Goal: Find specific page/section: Find specific page/section

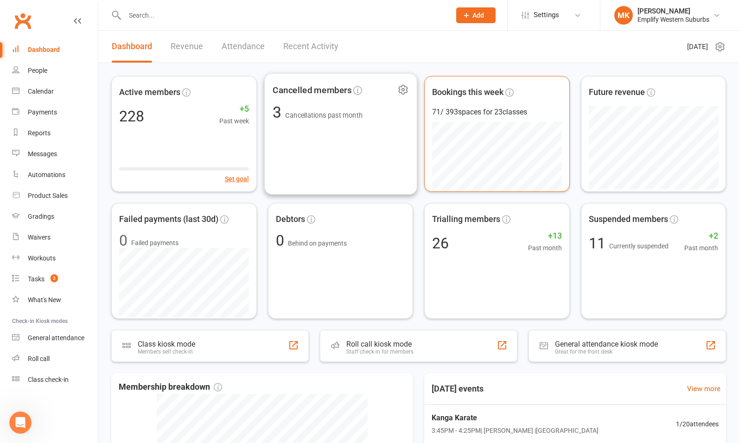
scroll to position [1, 0]
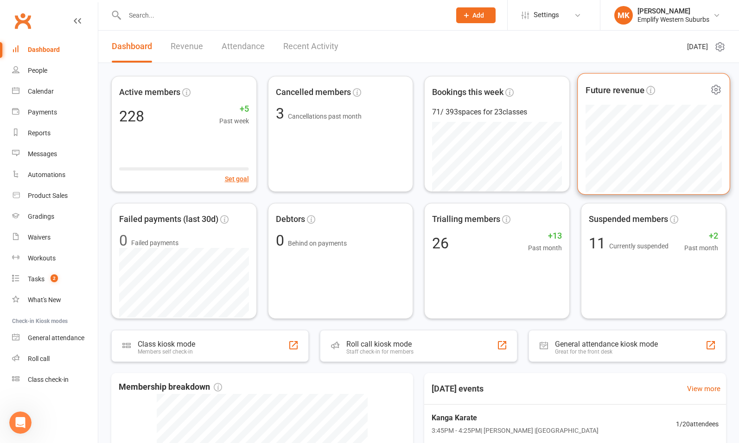
click at [676, 94] on span "Future revenue" at bounding box center [646, 90] width 122 height 14
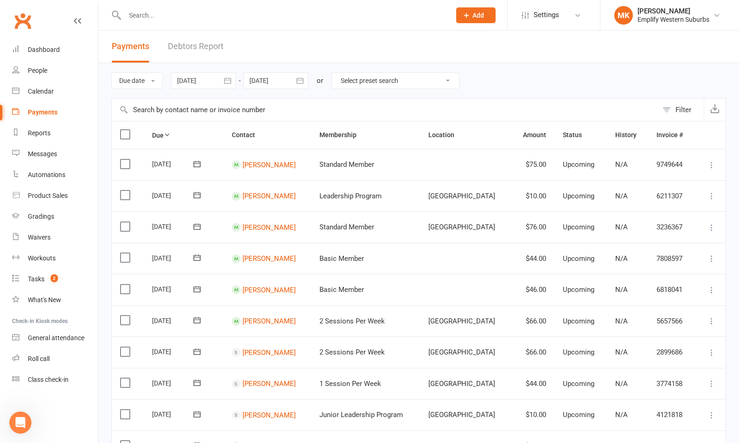
click at [382, 81] on select "Select preset search All failures All skipped payments All pending payments Suc…" at bounding box center [395, 81] width 127 height 16
click at [432, 83] on select "Select preset search All failures All skipped payments All pending payments Suc…" at bounding box center [395, 81] width 127 height 16
click at [553, 64] on div "Due date Due date Date paid Date failed Date settled [DATE] [DATE] Sun Mon Tue …" at bounding box center [418, 80] width 615 height 35
click at [683, 111] on div "Filter" at bounding box center [683, 109] width 16 height 11
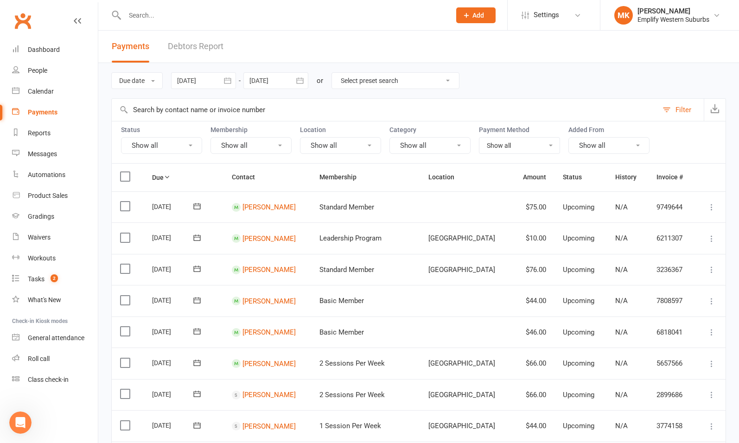
click at [627, 146] on button "Show all" at bounding box center [608, 145] width 81 height 17
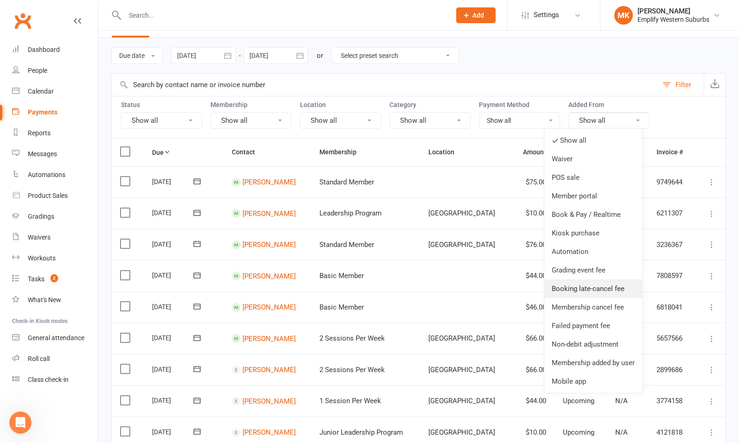
scroll to position [25, 0]
click at [591, 273] on link "Grading event fee" at bounding box center [593, 270] width 98 height 19
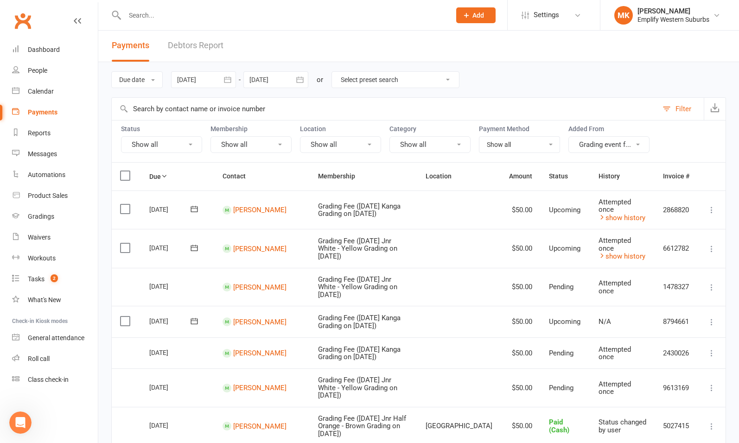
scroll to position [0, 0]
click at [50, 46] on div "Dashboard" at bounding box center [44, 49] width 32 height 7
